Goal: Task Accomplishment & Management: Use online tool/utility

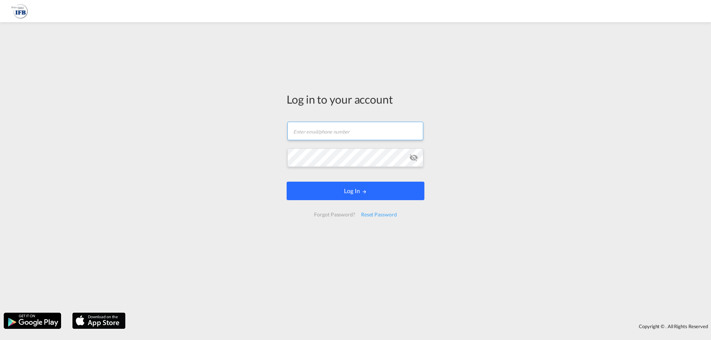
type input "[PERSON_NAME][EMAIL_ADDRESS][PERSON_NAME][DOMAIN_NAME]"
click at [361, 190] on button "Log In" at bounding box center [356, 191] width 138 height 19
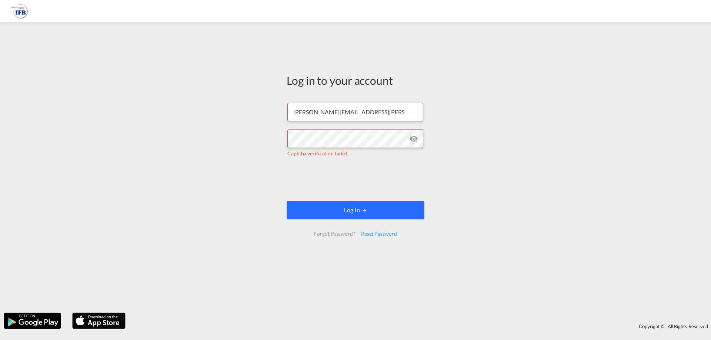
click at [368, 212] on button "Log In" at bounding box center [356, 210] width 138 height 19
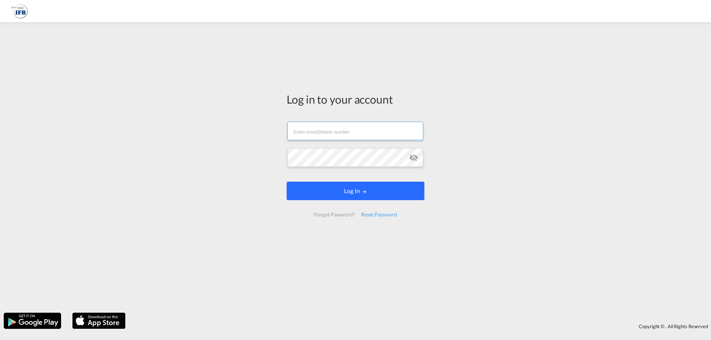
type input "[PERSON_NAME][EMAIL_ADDRESS][PERSON_NAME][DOMAIN_NAME]"
click at [392, 195] on button "Log In" at bounding box center [356, 191] width 138 height 19
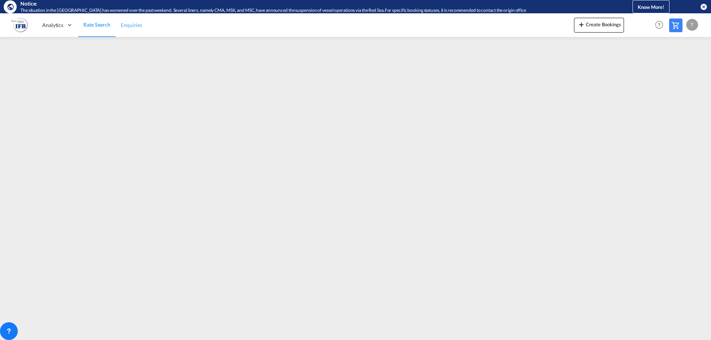
click at [132, 29] on link "Enquiries" at bounding box center [132, 25] width 32 height 24
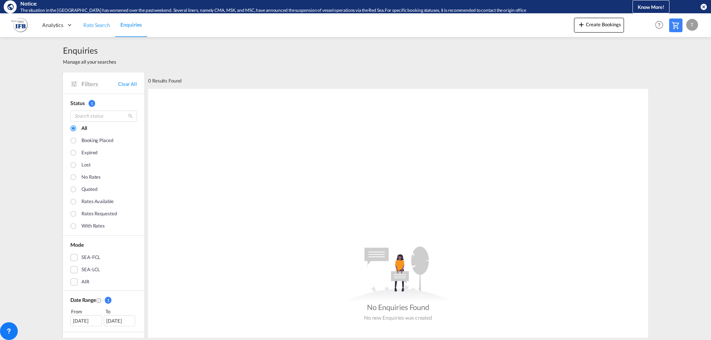
click at [108, 26] on span "Rate Search" at bounding box center [96, 25] width 27 height 6
